Goal: Check status: Check status

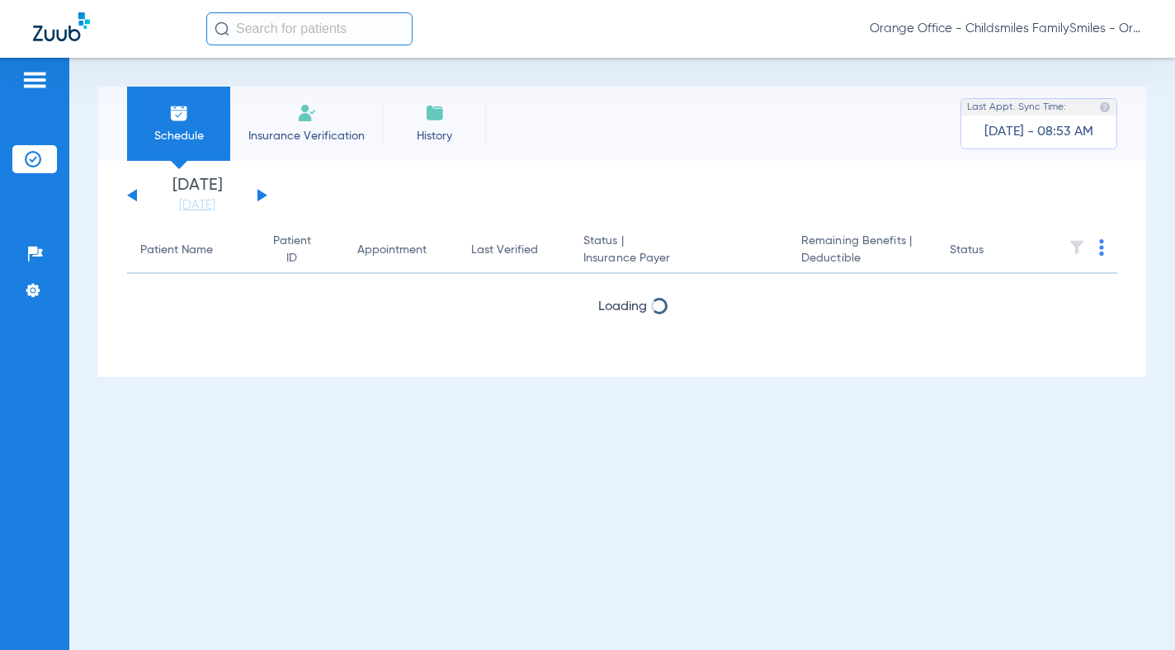
click at [318, 32] on input "text" at bounding box center [309, 28] width 206 height 33
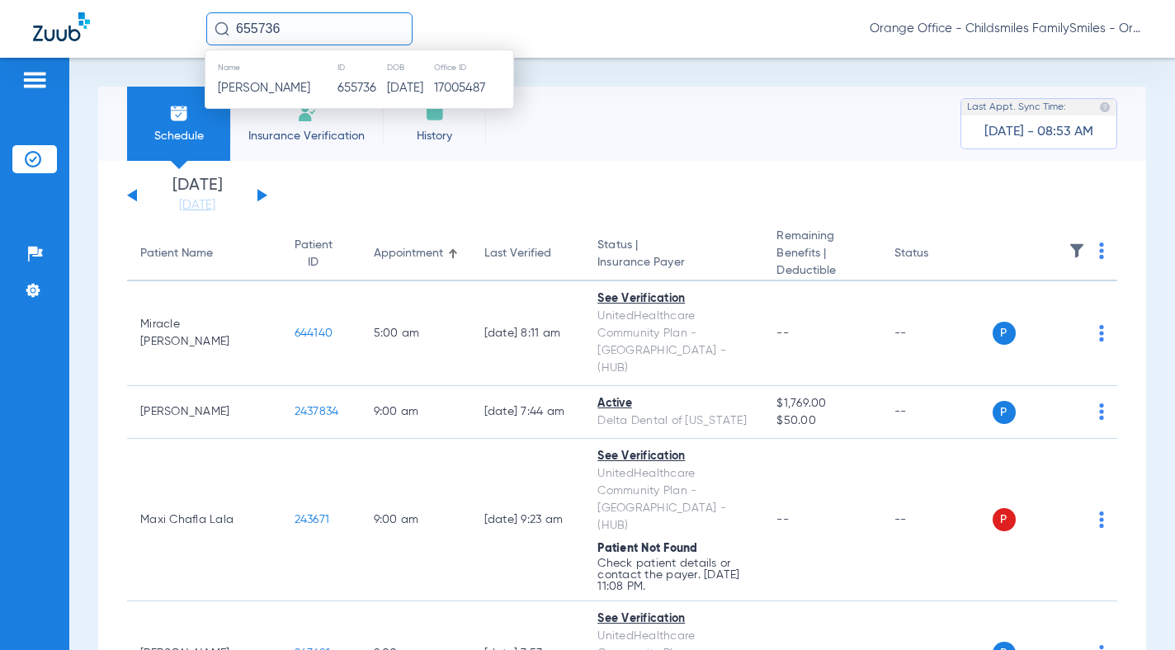
type input "655736"
click at [285, 91] on span "[PERSON_NAME]" at bounding box center [264, 88] width 92 height 12
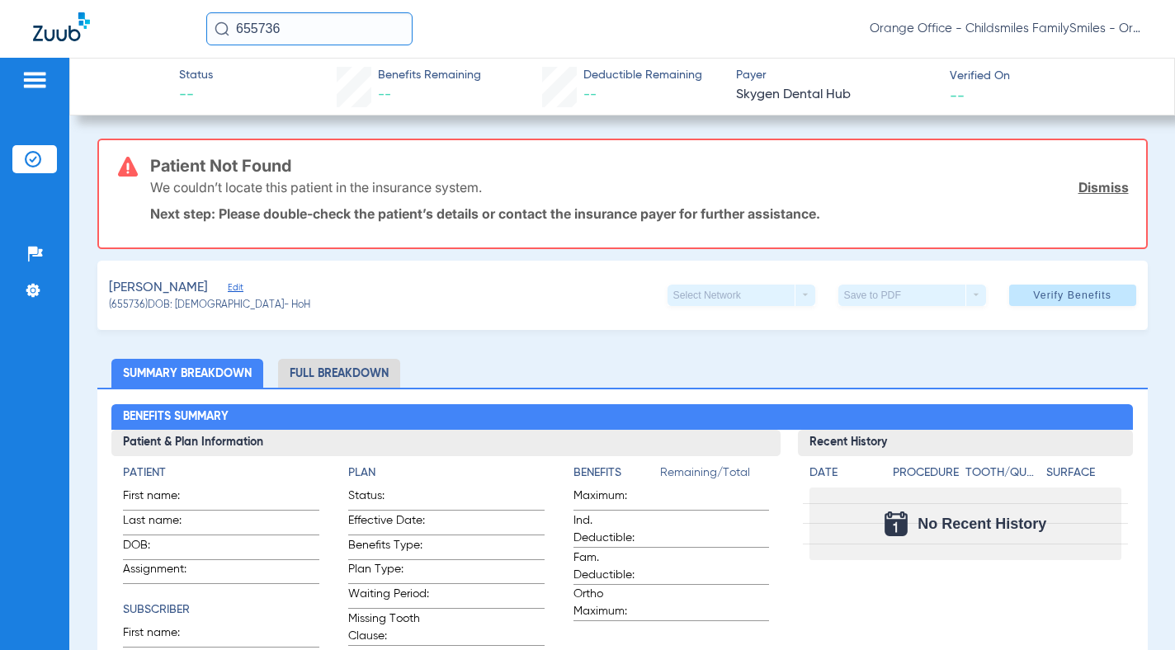
click at [242, 288] on span "Edit" at bounding box center [235, 290] width 15 height 16
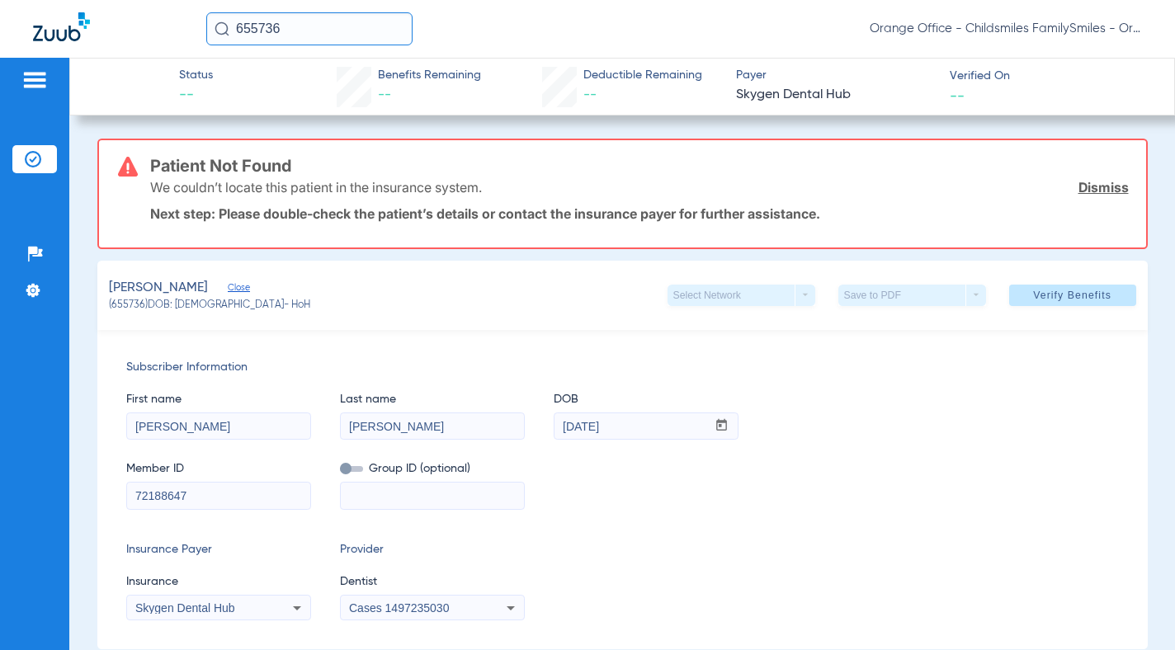
drag, startPoint x: 216, startPoint y: 503, endPoint x: 100, endPoint y: 503, distance: 116.3
click at [100, 503] on div "Subscriber Information First name [PERSON_NAME] Last name [PERSON_NAME] mm / dd…" at bounding box center [622, 489] width 1050 height 319
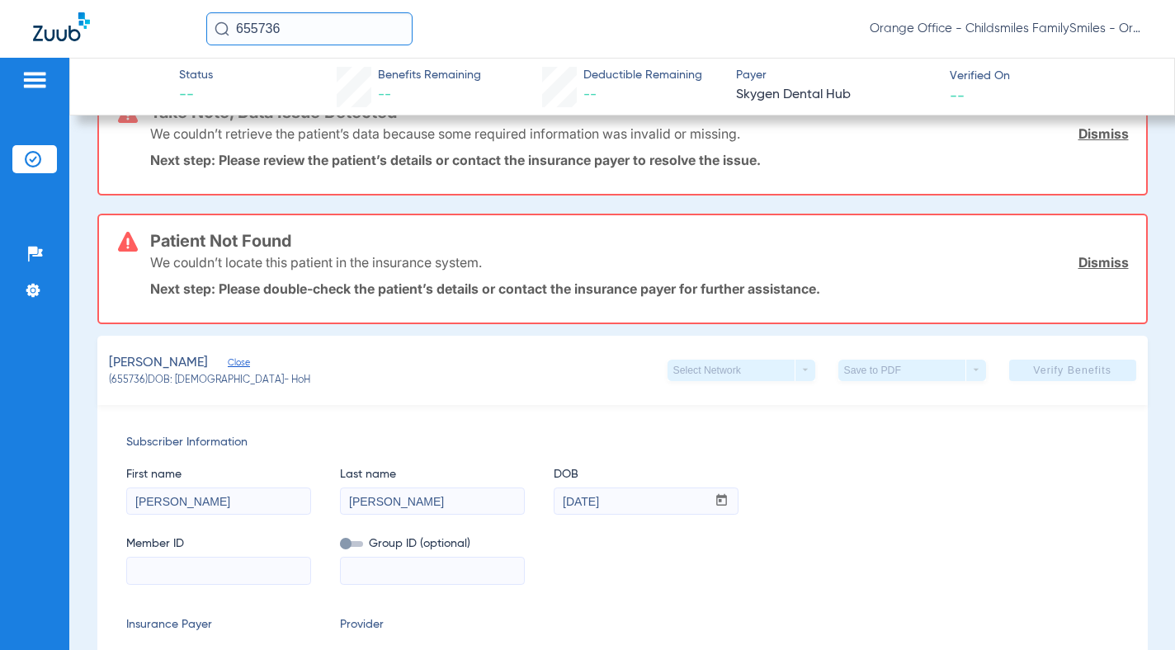
scroll to position [247, 0]
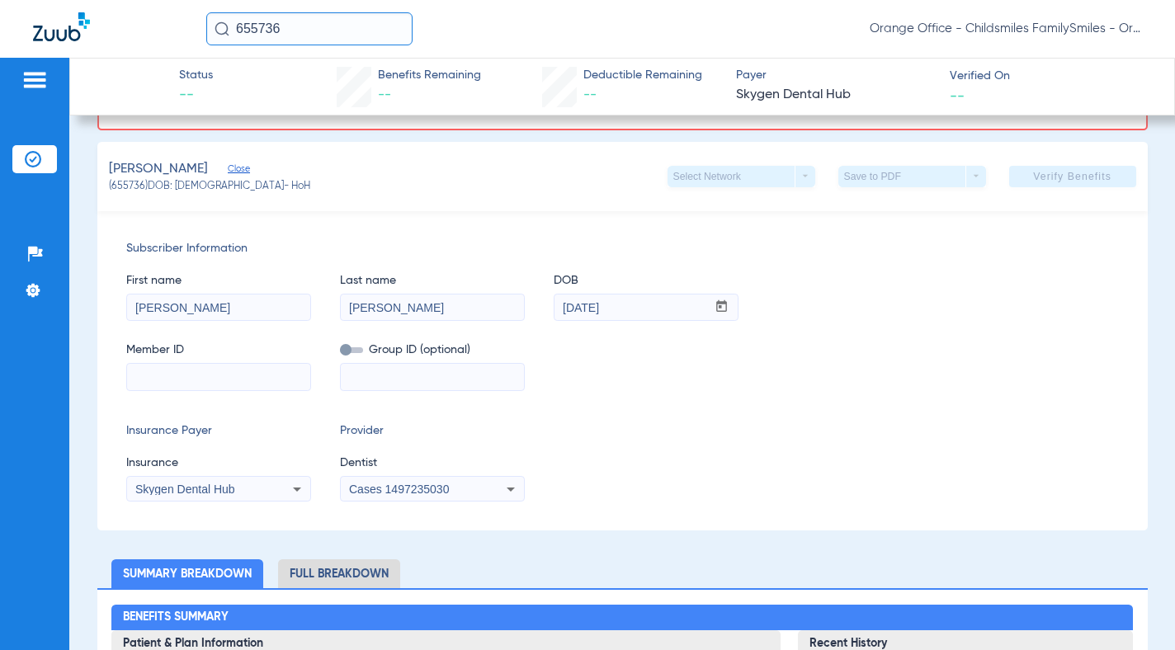
click at [202, 378] on input at bounding box center [218, 377] width 183 height 26
paste input "9028855957"
type input "9028855957"
click at [214, 490] on span "Skygen Dental Hub" at bounding box center [185, 489] width 100 height 13
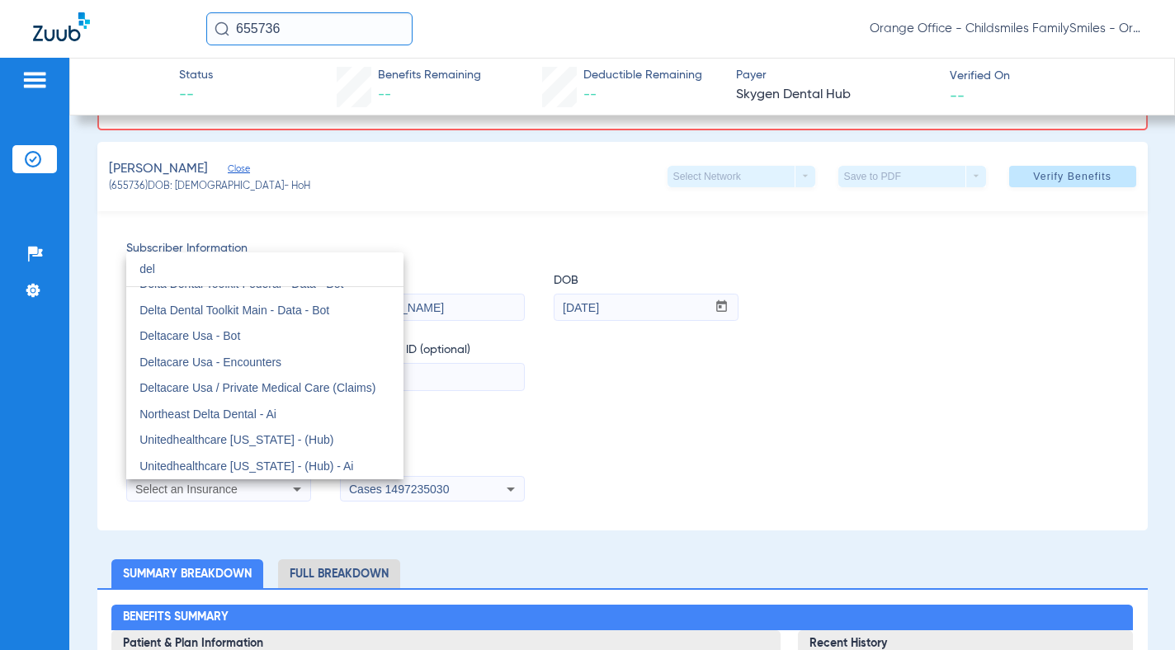
scroll to position [35, 0]
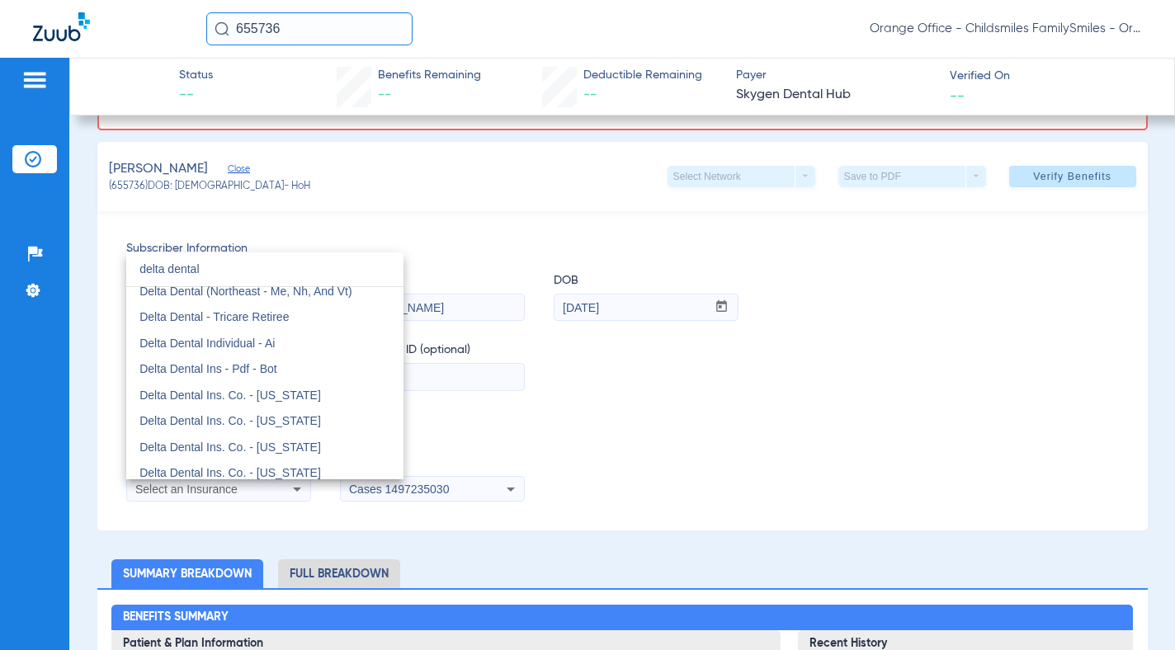
type input "delta dental"
click at [1057, 511] on div at bounding box center [587, 325] width 1175 height 650
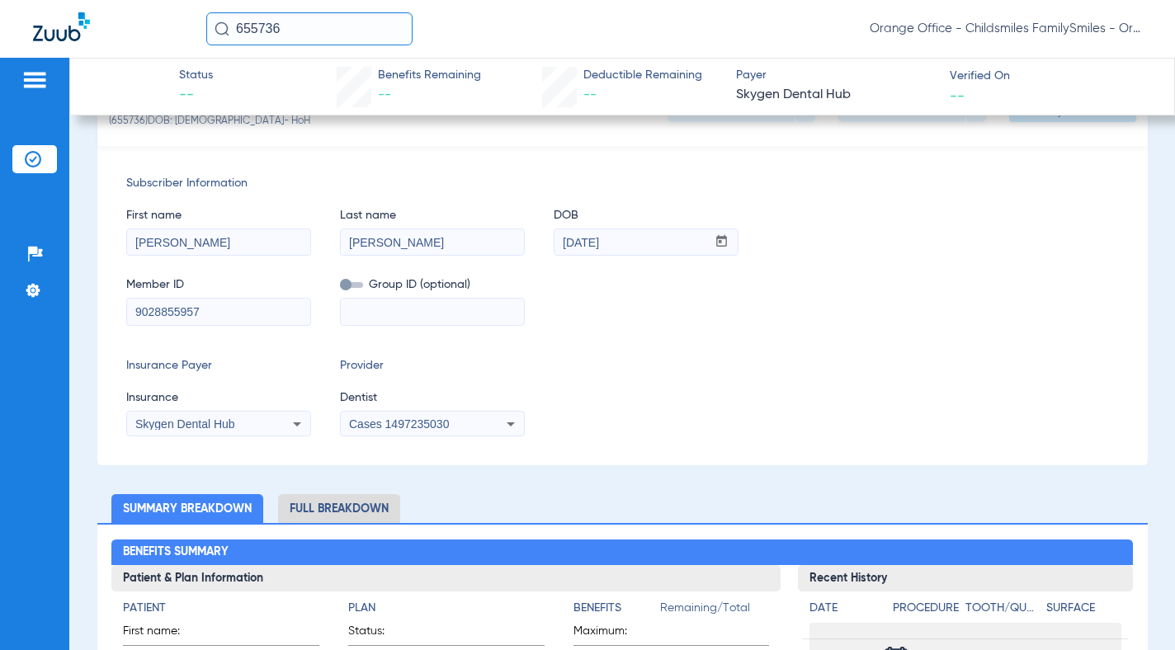
scroll to position [165, 0]
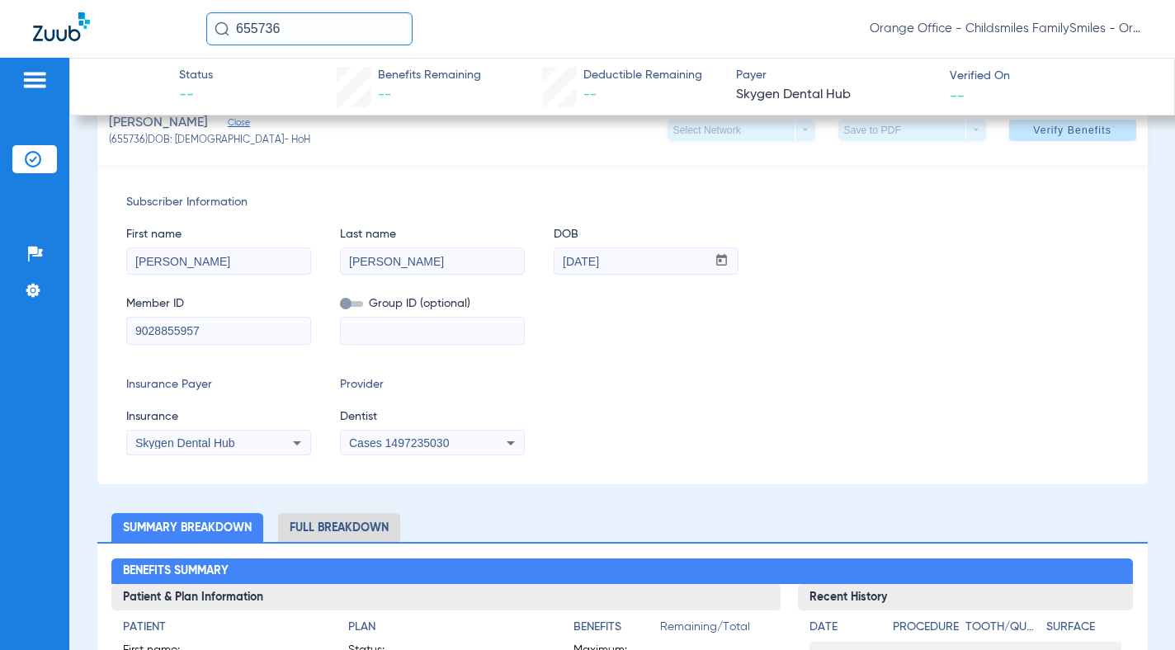
click at [186, 447] on span "Skygen Dental Hub" at bounding box center [185, 442] width 100 height 13
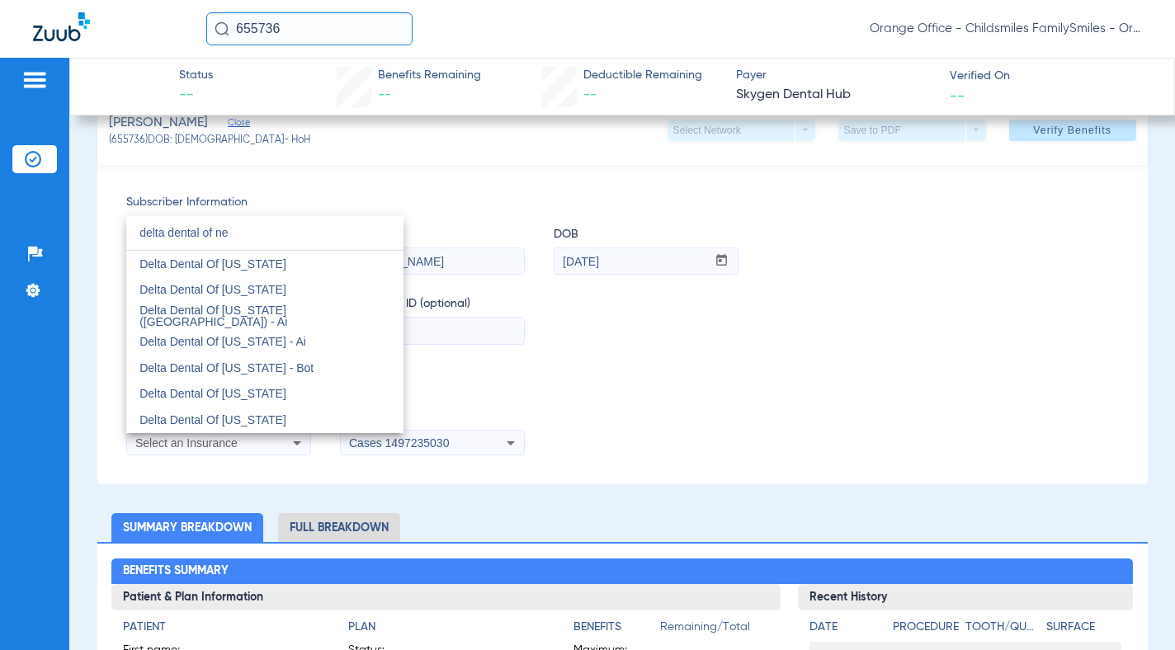
scroll to position [0, 0]
type input "delta dental of ne"
click at [270, 299] on mat-option "Delta Dental Of [US_STATE]" at bounding box center [264, 290] width 277 height 26
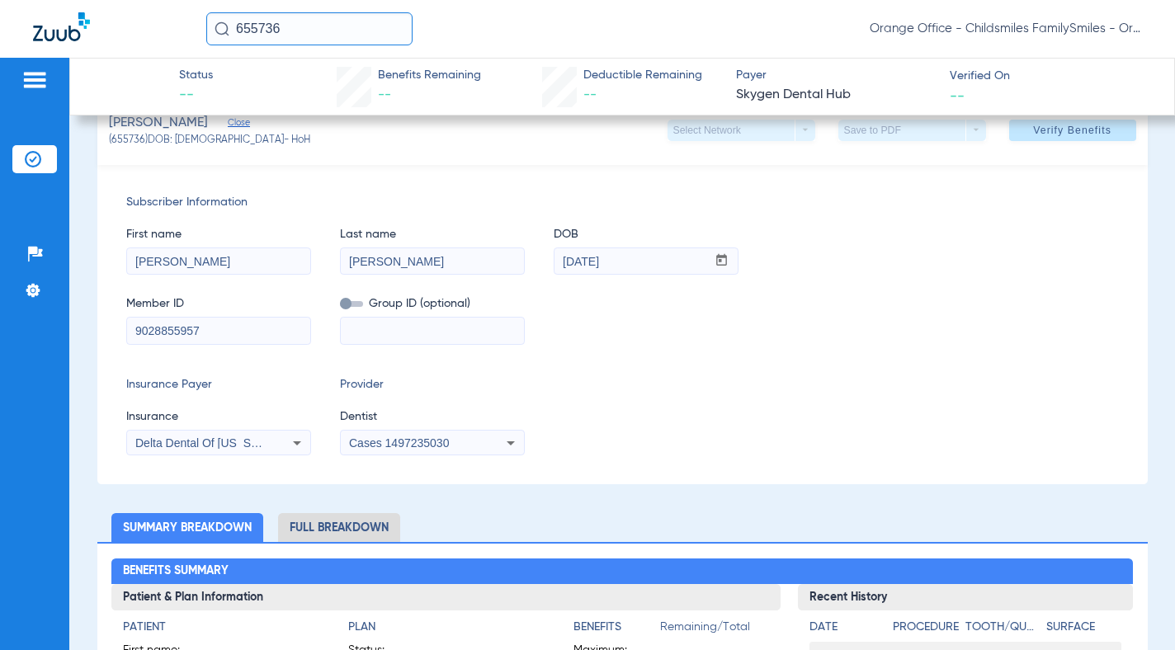
click at [398, 439] on span "Cases 1497235030" at bounding box center [399, 442] width 100 height 13
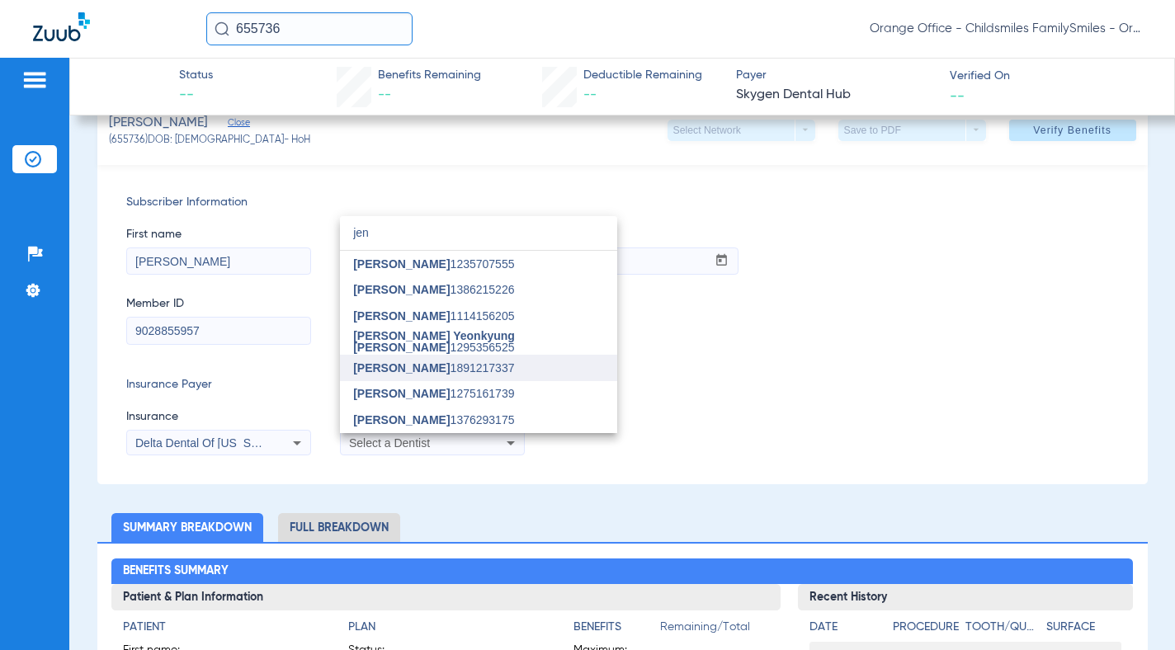
type input "jen"
click at [446, 362] on span "[PERSON_NAME] 1891217337" at bounding box center [433, 368] width 161 height 12
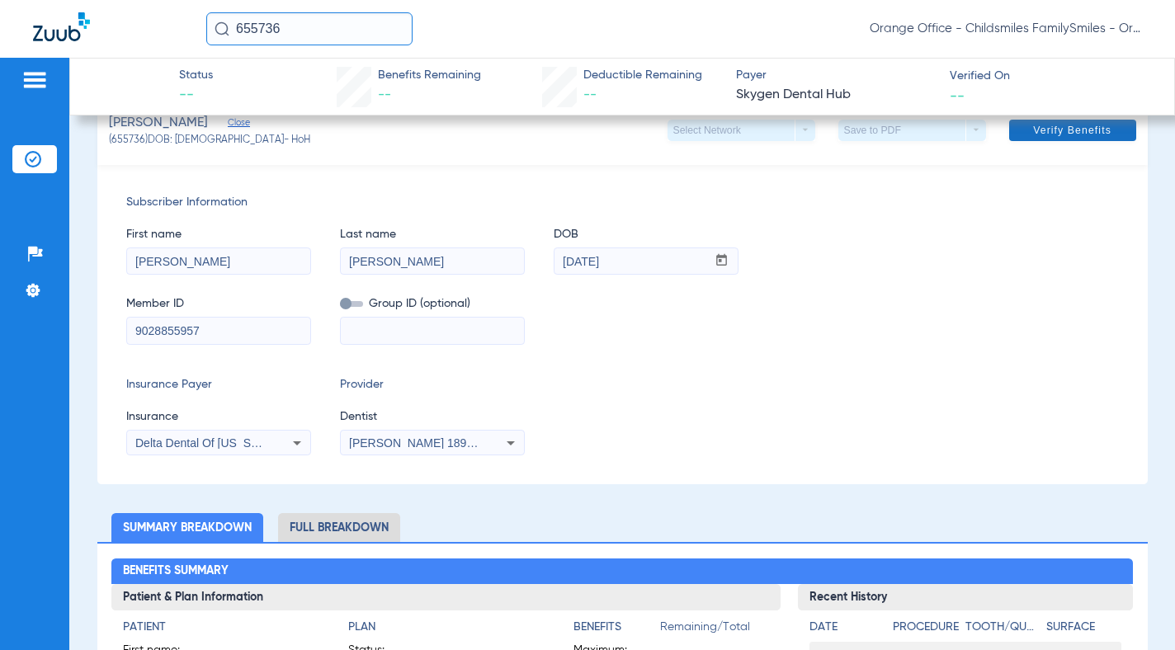
click at [1066, 136] on span "Verify Benefits" at bounding box center [1072, 130] width 78 height 13
